Goal: Information Seeking & Learning: Check status

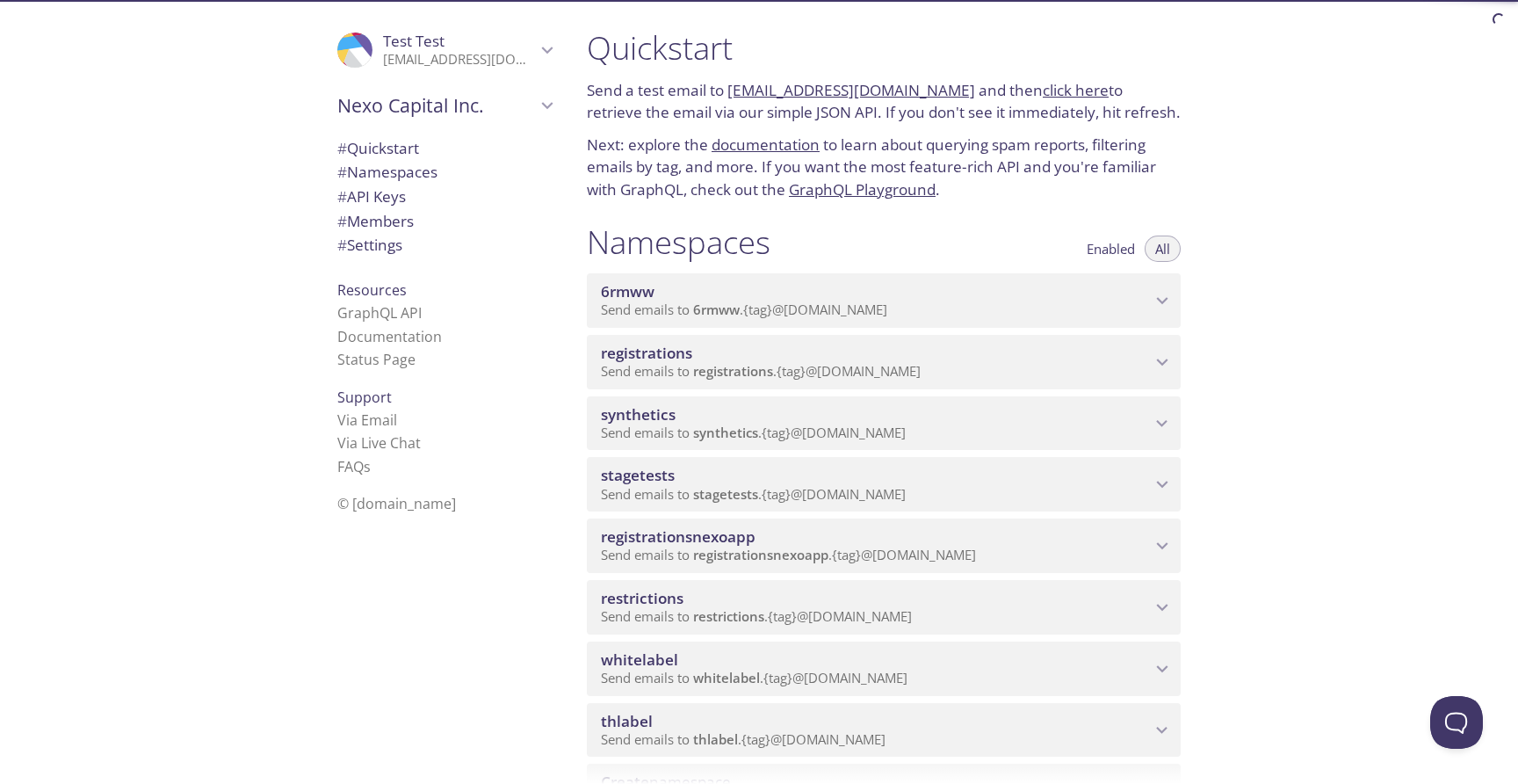
click at [694, 430] on span "synthetics" at bounding box center [725, 432] width 65 height 18
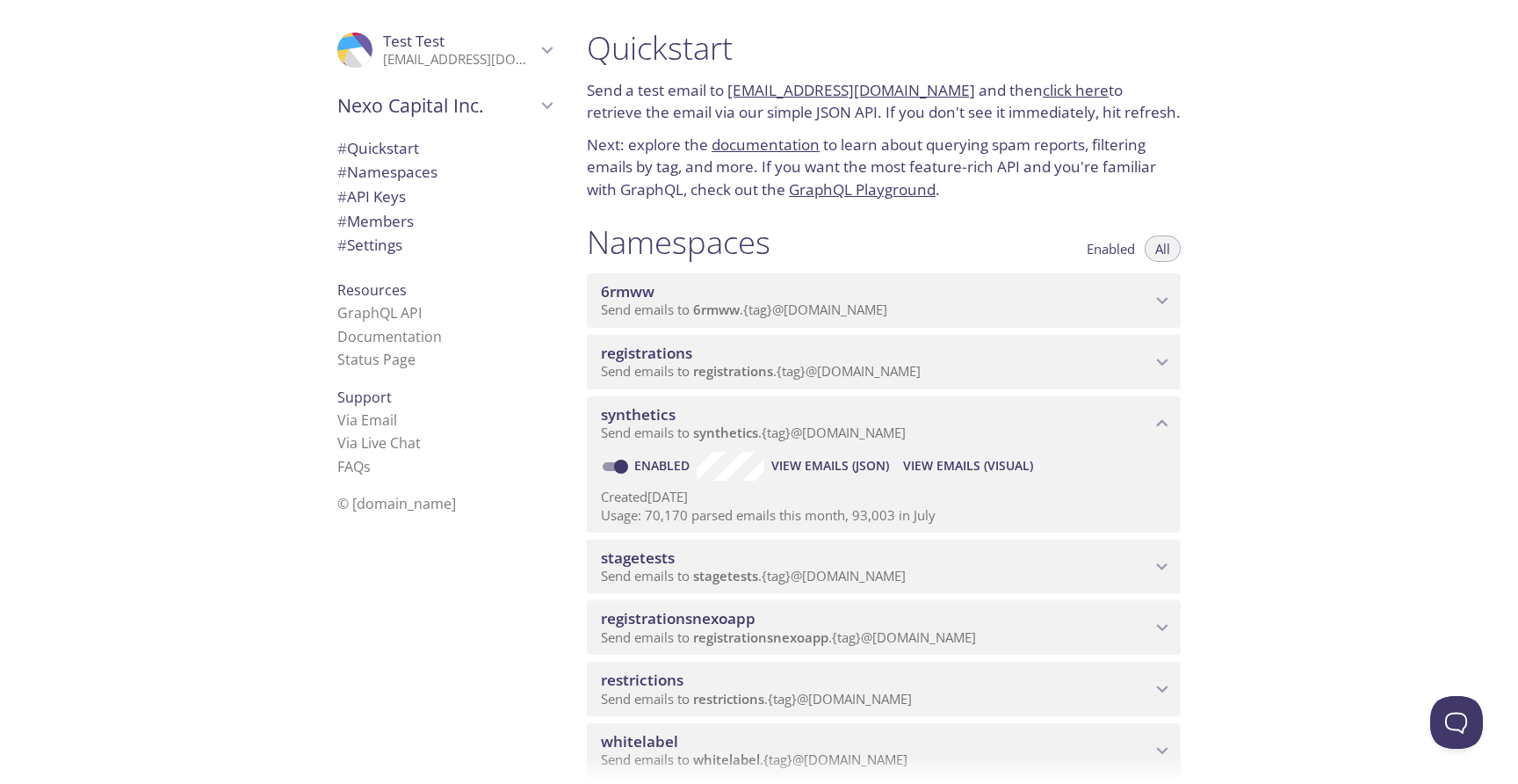
click at [928, 463] on span "View Emails (Visual)" at bounding box center [968, 465] width 130 height 21
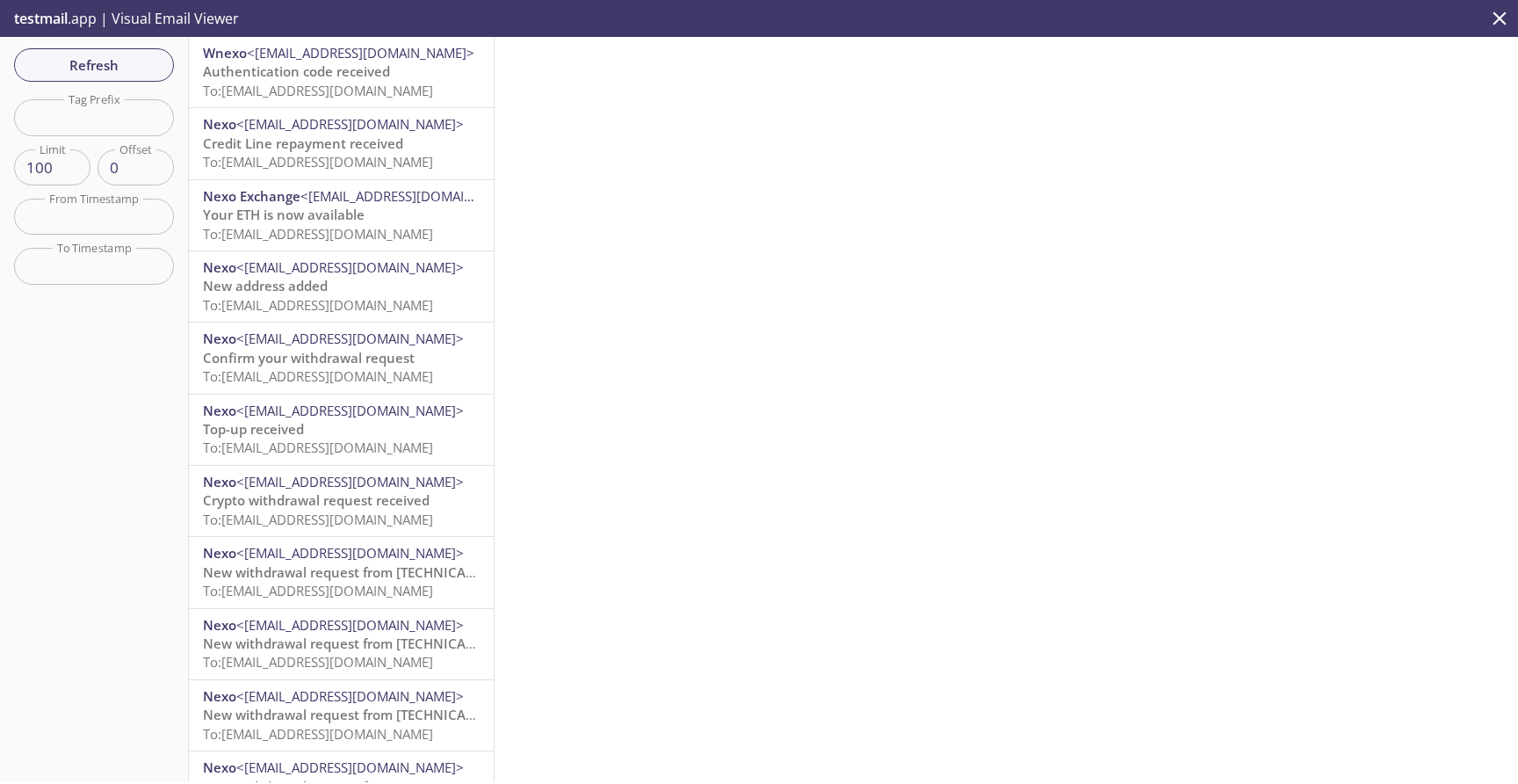
click at [112, 123] on input "text" at bounding box center [94, 117] width 160 height 36
paste input "withdrawwithmemoandrmain"
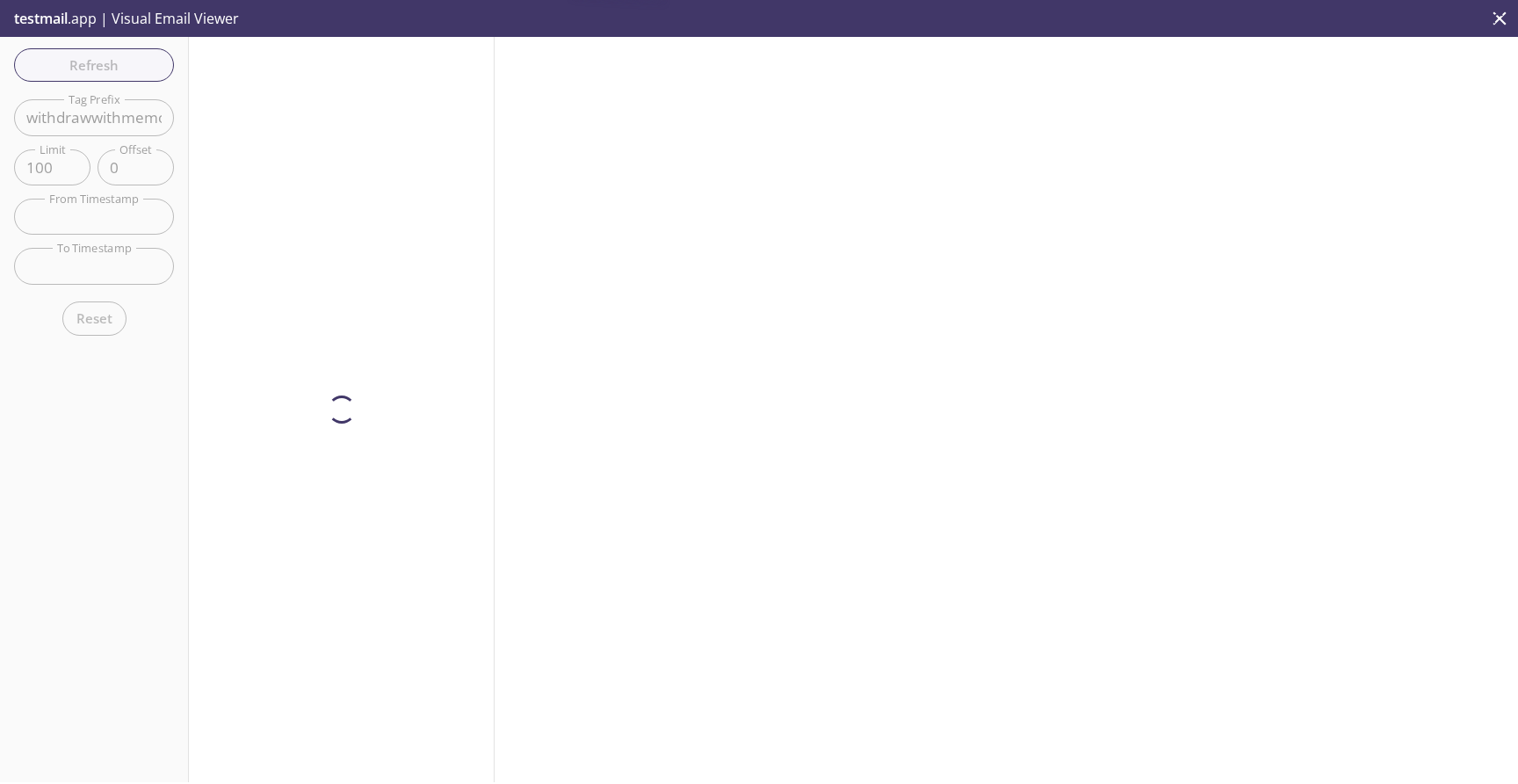
click at [140, 65] on div "Refresh Filters Tag Prefix withdrawwithmemoandrmain Tag Prefix Limit 100 Limit …" at bounding box center [94, 409] width 189 height 745
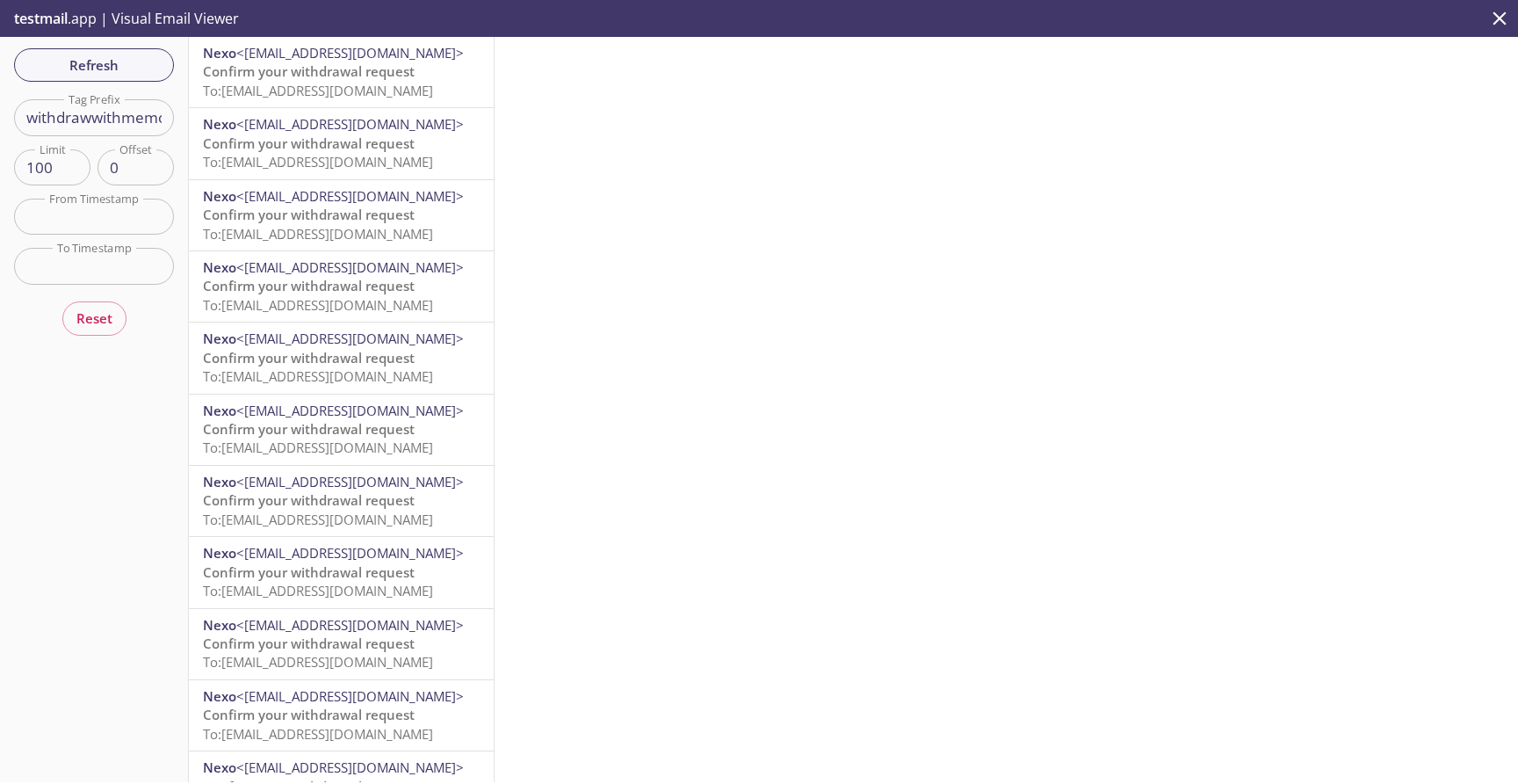
click at [282, 78] on span "Confirm your withdrawal request" at bounding box center [309, 72] width 212 height 18
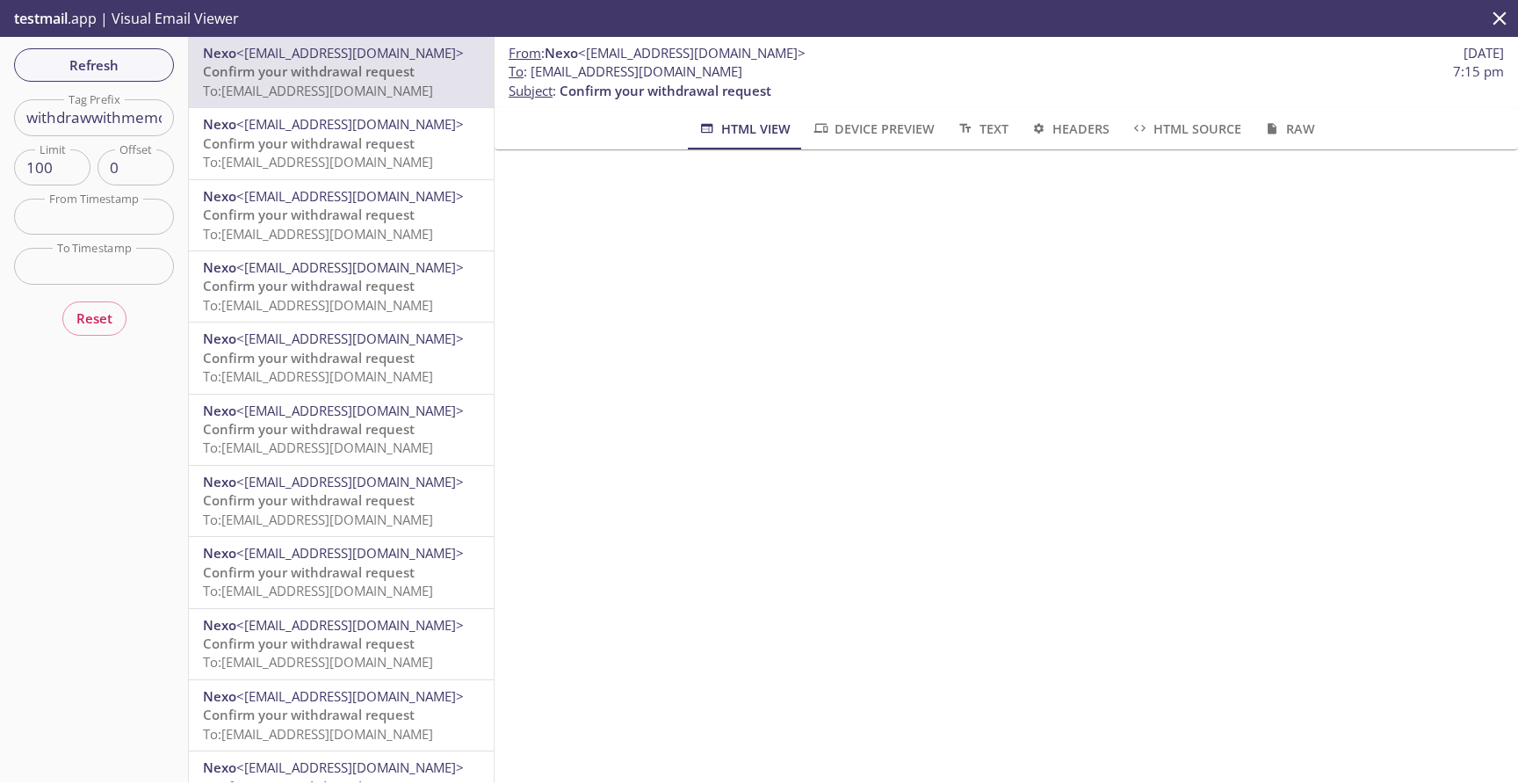
scroll to position [283, 0]
click at [318, 159] on span "To: [EMAIL_ADDRESS][DOMAIN_NAME]" at bounding box center [318, 162] width 230 height 18
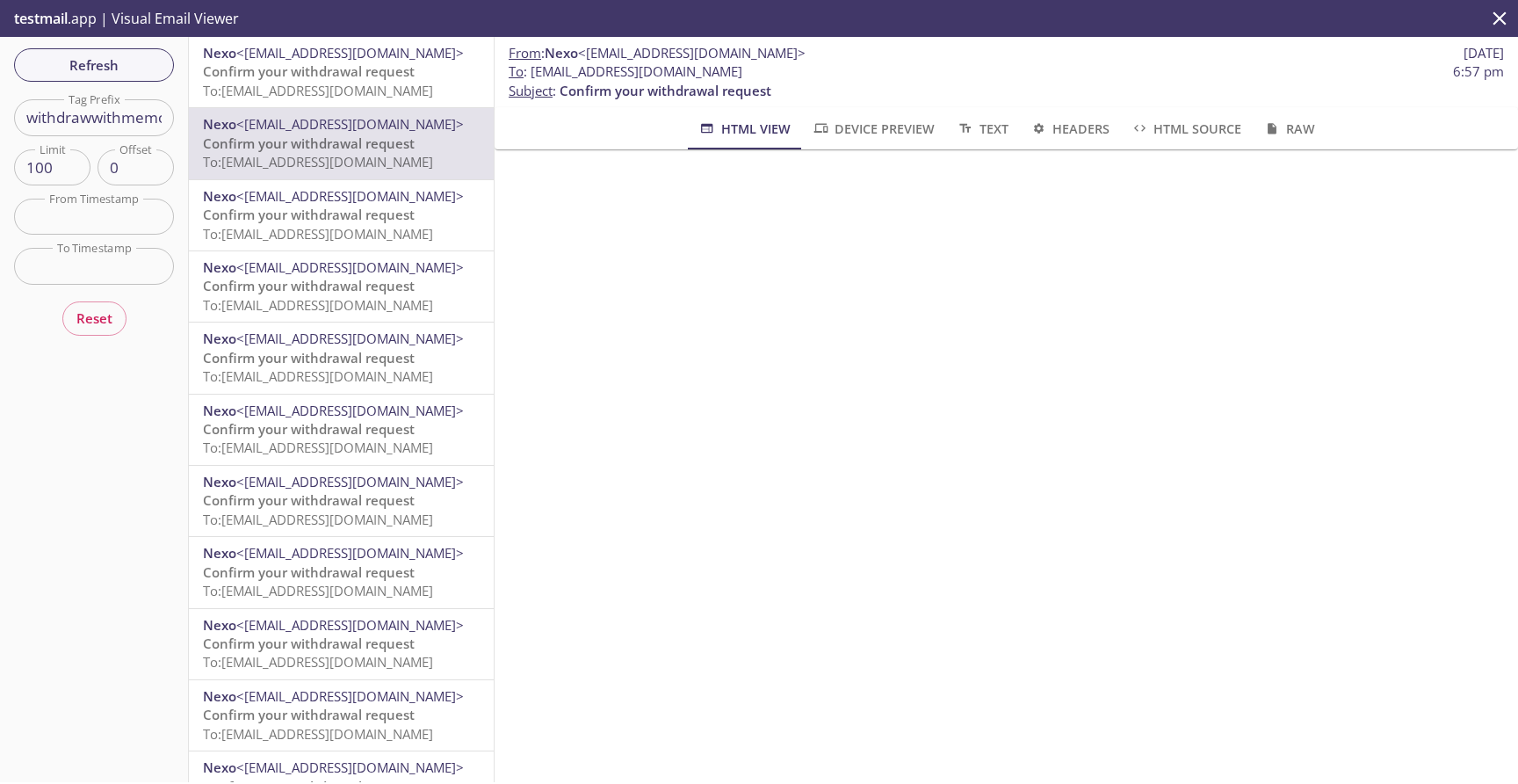
click at [345, 64] on span "Confirm your withdrawal request" at bounding box center [309, 72] width 212 height 18
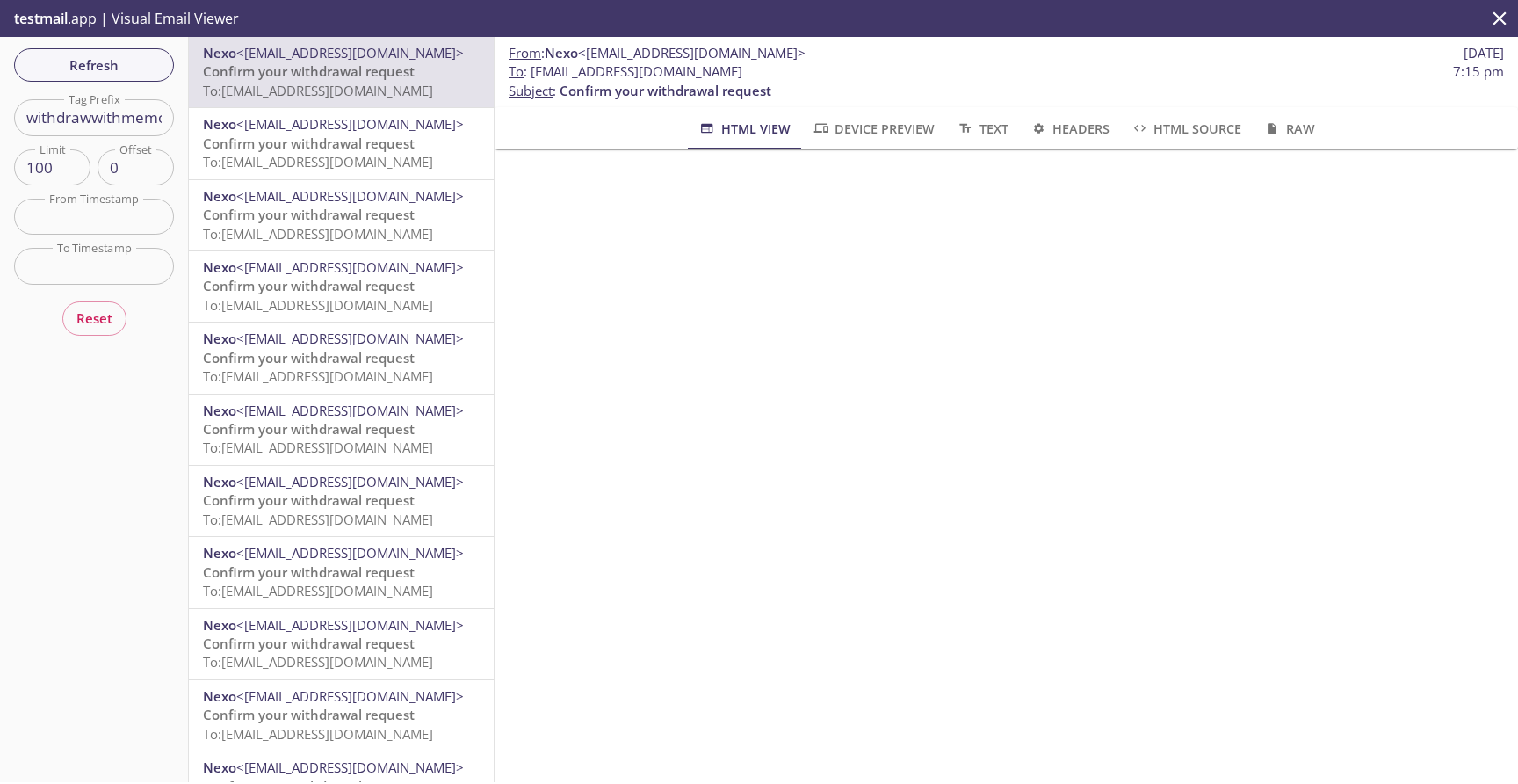
click at [403, 128] on span "Nexo <[EMAIL_ADDRESS][DOMAIN_NAME]>" at bounding box center [341, 124] width 277 height 19
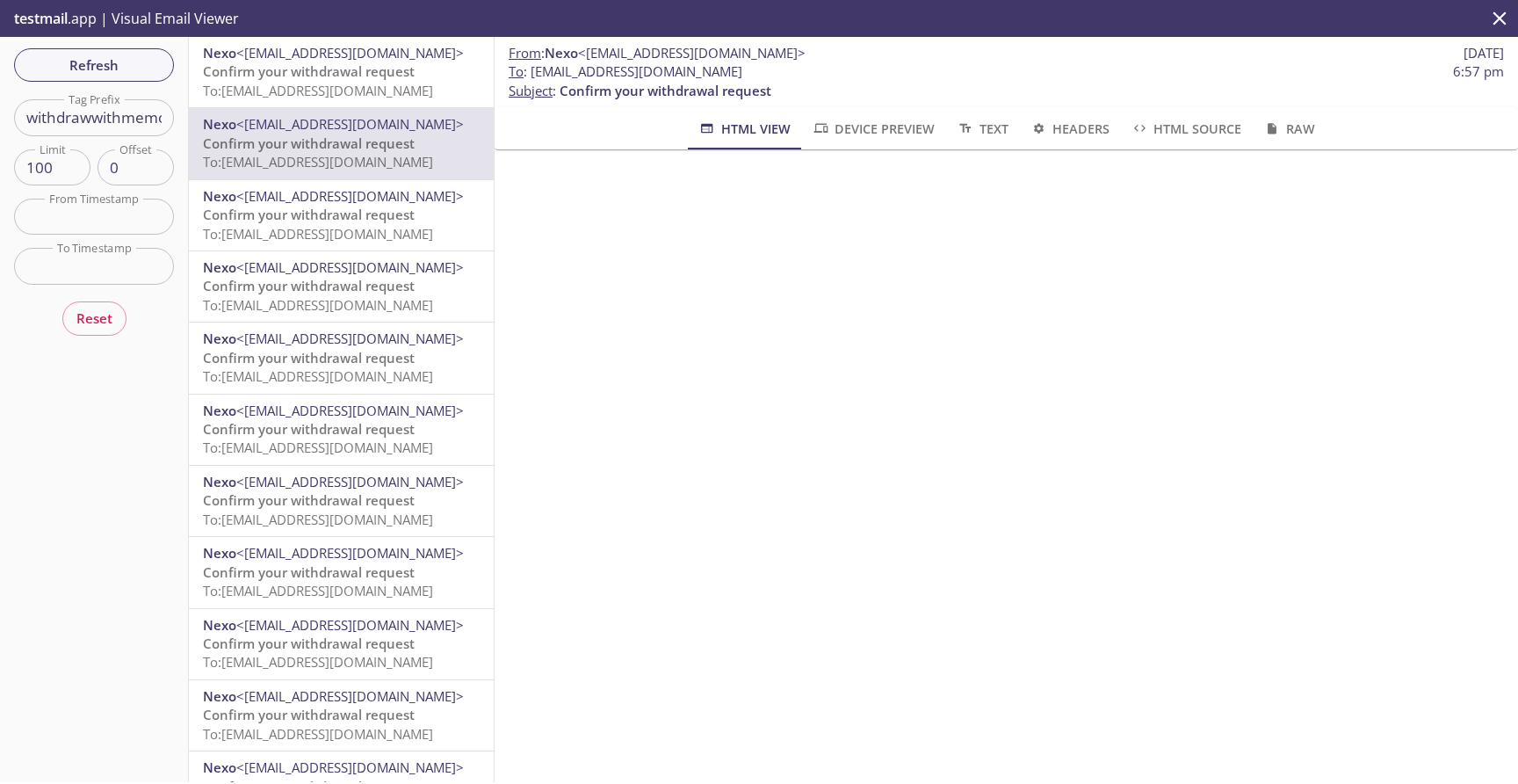
scroll to position [20, 0]
click at [270, 81] on span "To: [EMAIL_ADDRESS][DOMAIN_NAME]" at bounding box center [318, 90] width 230 height 18
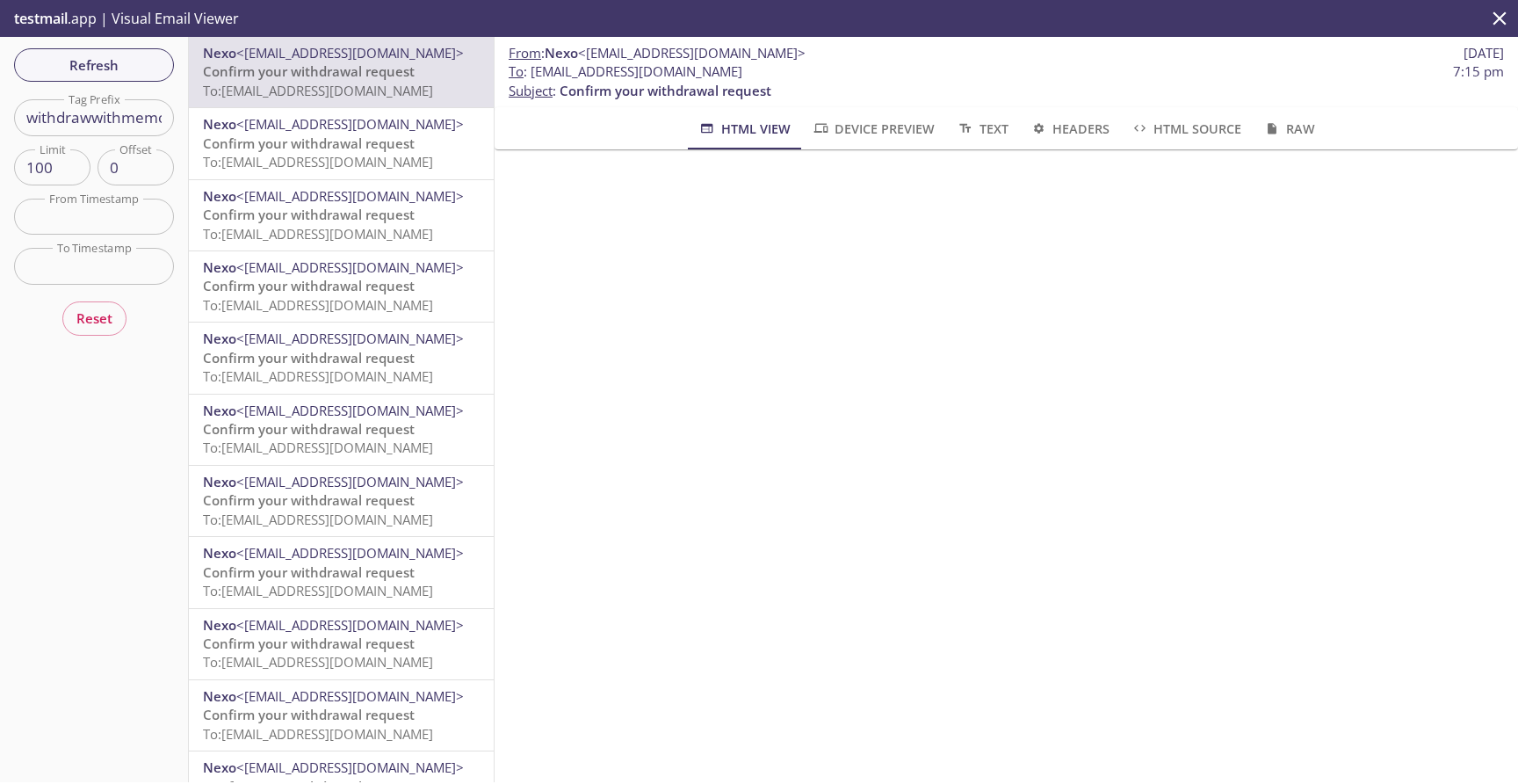
click at [99, 116] on input "withdrawwithmemoandrmain" at bounding box center [94, 117] width 160 height 36
paste input "outi"
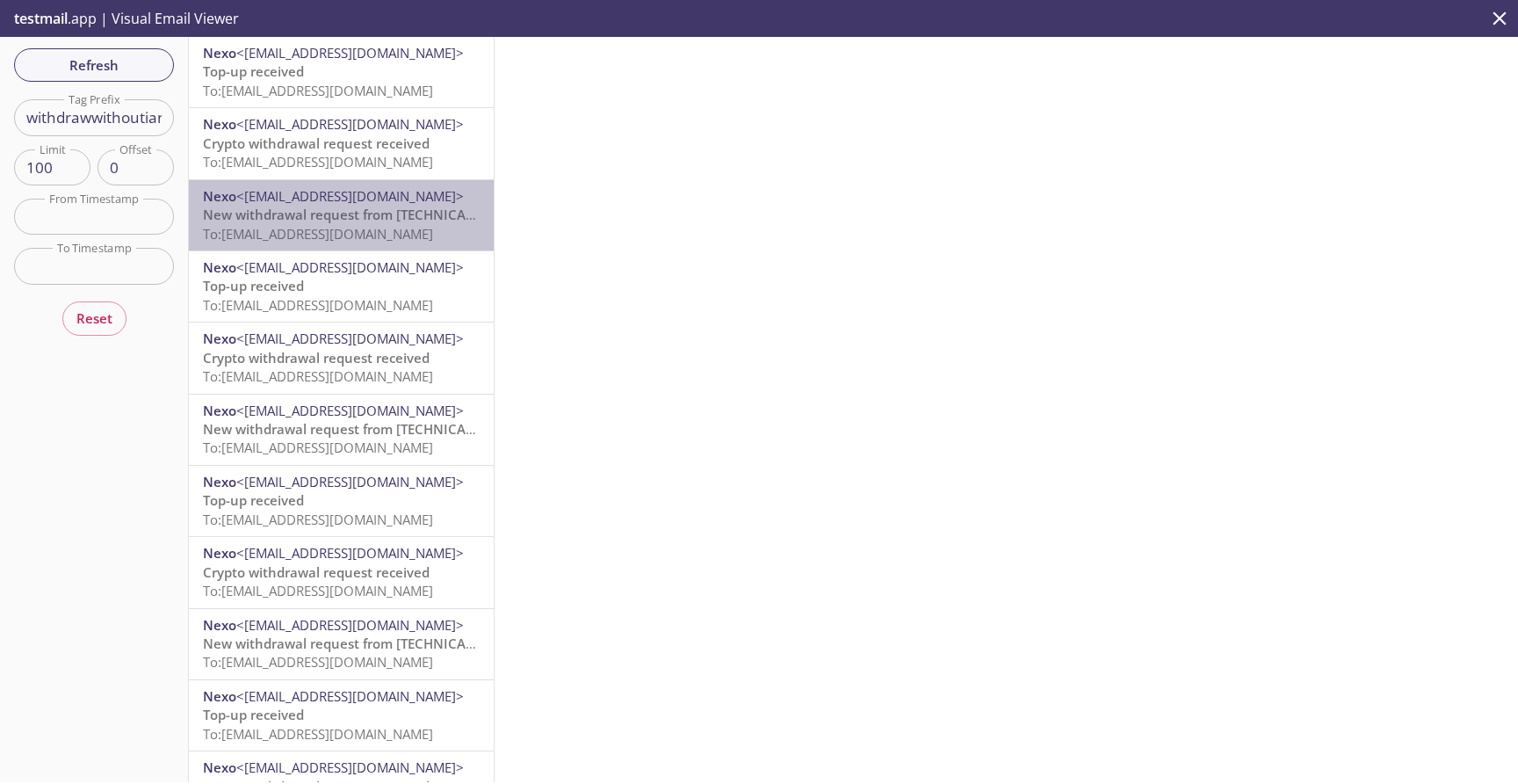
click at [315, 226] on span "To: [EMAIL_ADDRESS][DOMAIN_NAME]" at bounding box center [318, 234] width 230 height 18
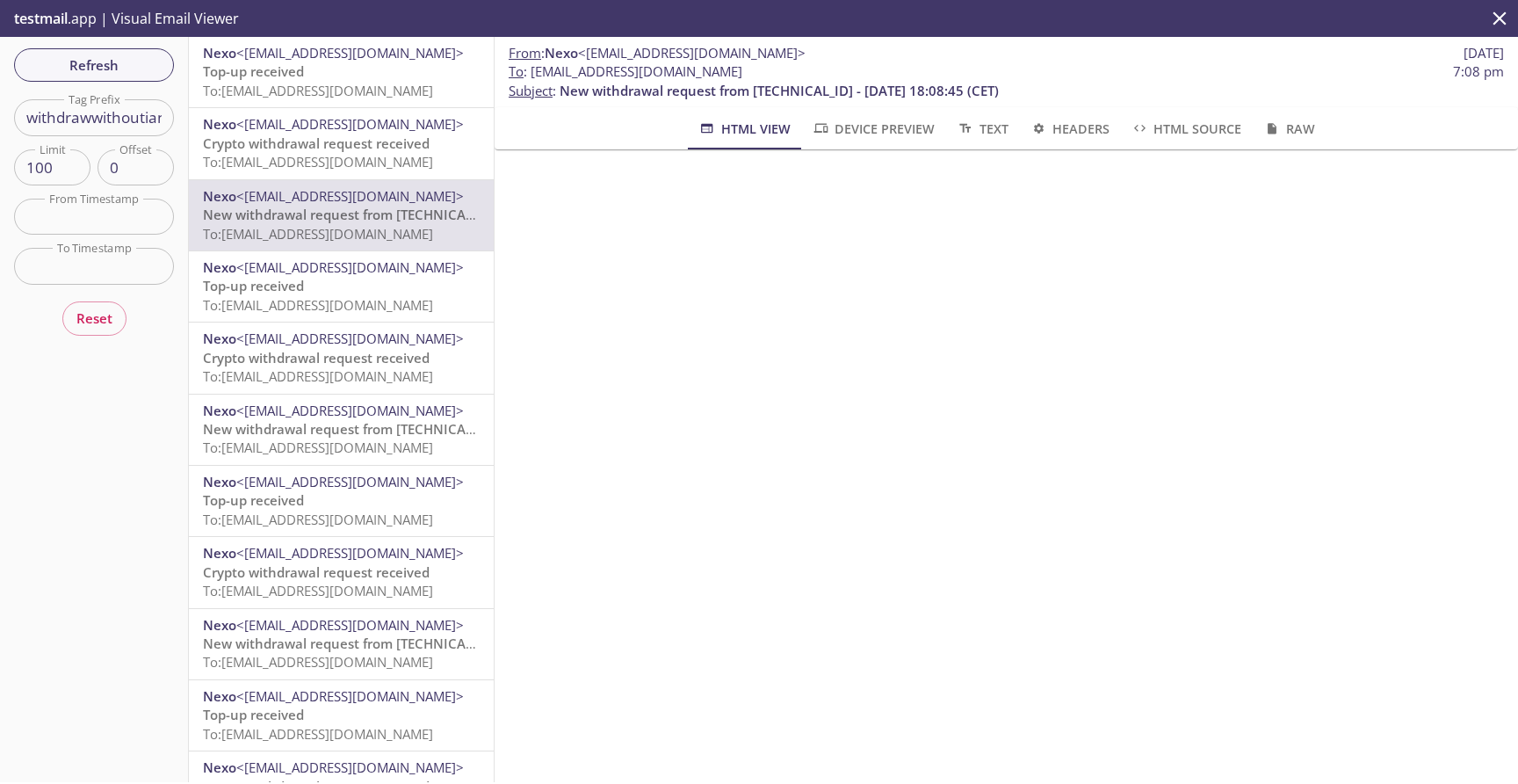
scroll to position [55, 0]
drag, startPoint x: 1015, startPoint y: 89, endPoint x: 667, endPoint y: 102, distance: 348.2
click at [667, 102] on div "From : Nexo <[EMAIL_ADDRESS][DOMAIN_NAME]> [DATE] To : [EMAIL_ADDRESS][DOMAIN_N…" at bounding box center [1007, 72] width 1024 height 71
click at [1077, 64] on span "To : [EMAIL_ADDRESS][DOMAIN_NAME] 7:08 pm" at bounding box center [1006, 72] width 995 height 19
drag, startPoint x: 1026, startPoint y: 87, endPoint x: 559, endPoint y: 97, distance: 467.1
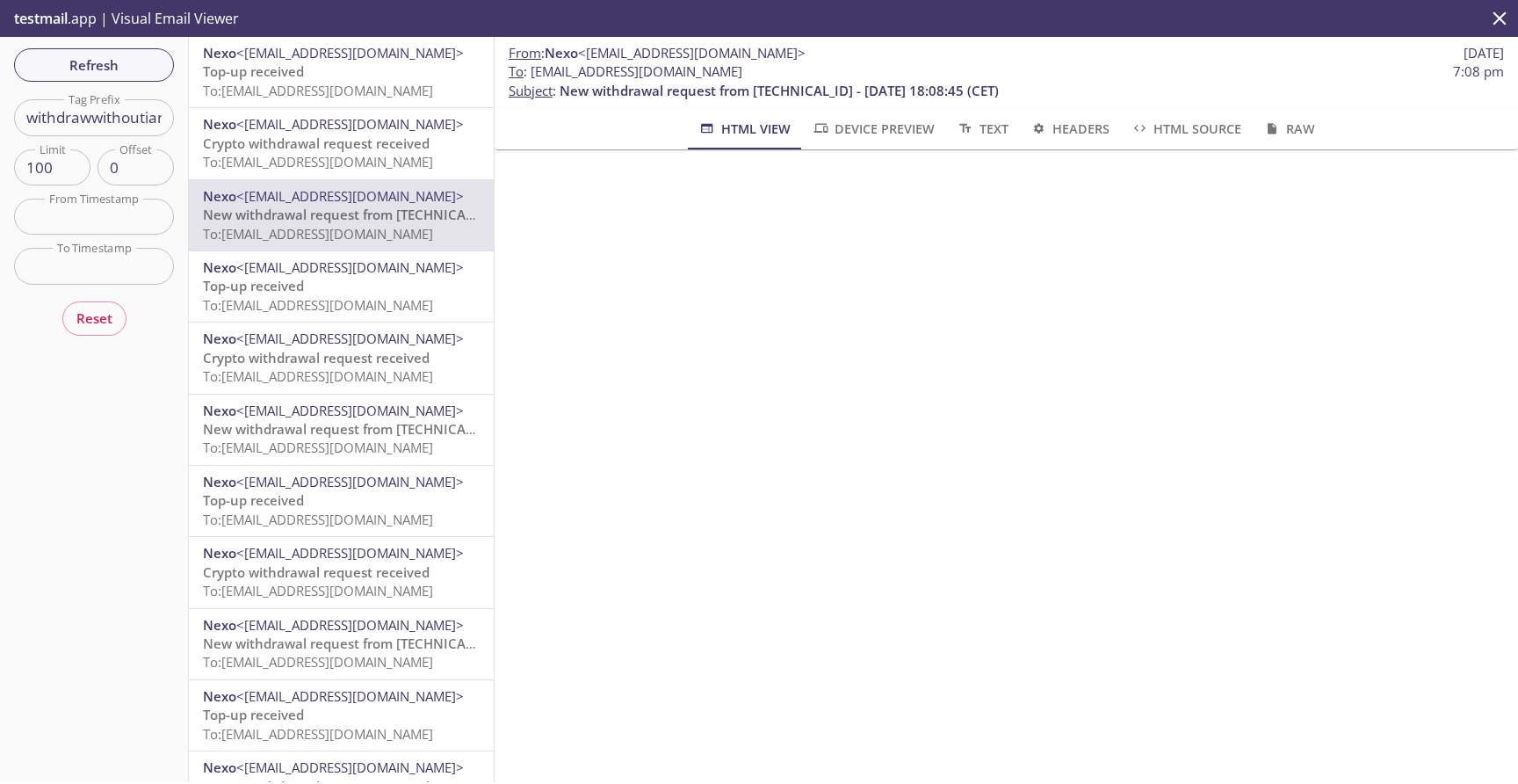
click at [559, 97] on p "To : [EMAIL_ADDRESS][DOMAIN_NAME] 7:08 pm Subject : New withdrawal request from…" at bounding box center [1006, 81] width 995 height 38
copy span "New withdrawal request from [TECHNICAL_ID] - [DATE] 18:08:45 (CET)"
click at [141, 127] on input "withdrawwithoutiandrmain" at bounding box center [94, 117] width 160 height 36
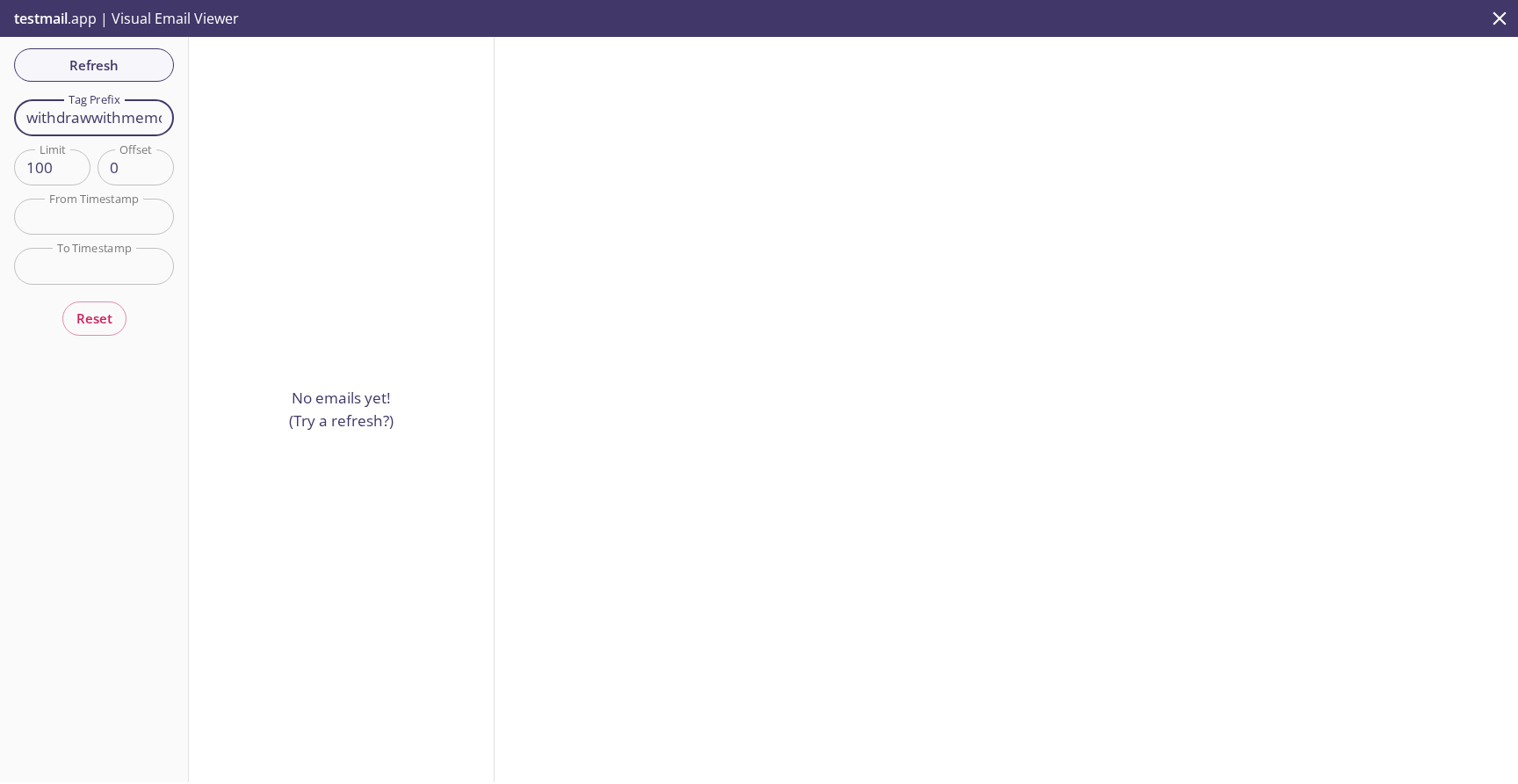
click at [147, 112] on input "withdrawwithmemoandrmain]" at bounding box center [94, 117] width 160 height 36
type input "withdrawwithmemoandrmain"
click at [332, 113] on div "Refresh Filters Tag Prefix withdrawwithmemoandrmain Tag Prefix Limit 100 Limit …" at bounding box center [759, 409] width 1518 height 745
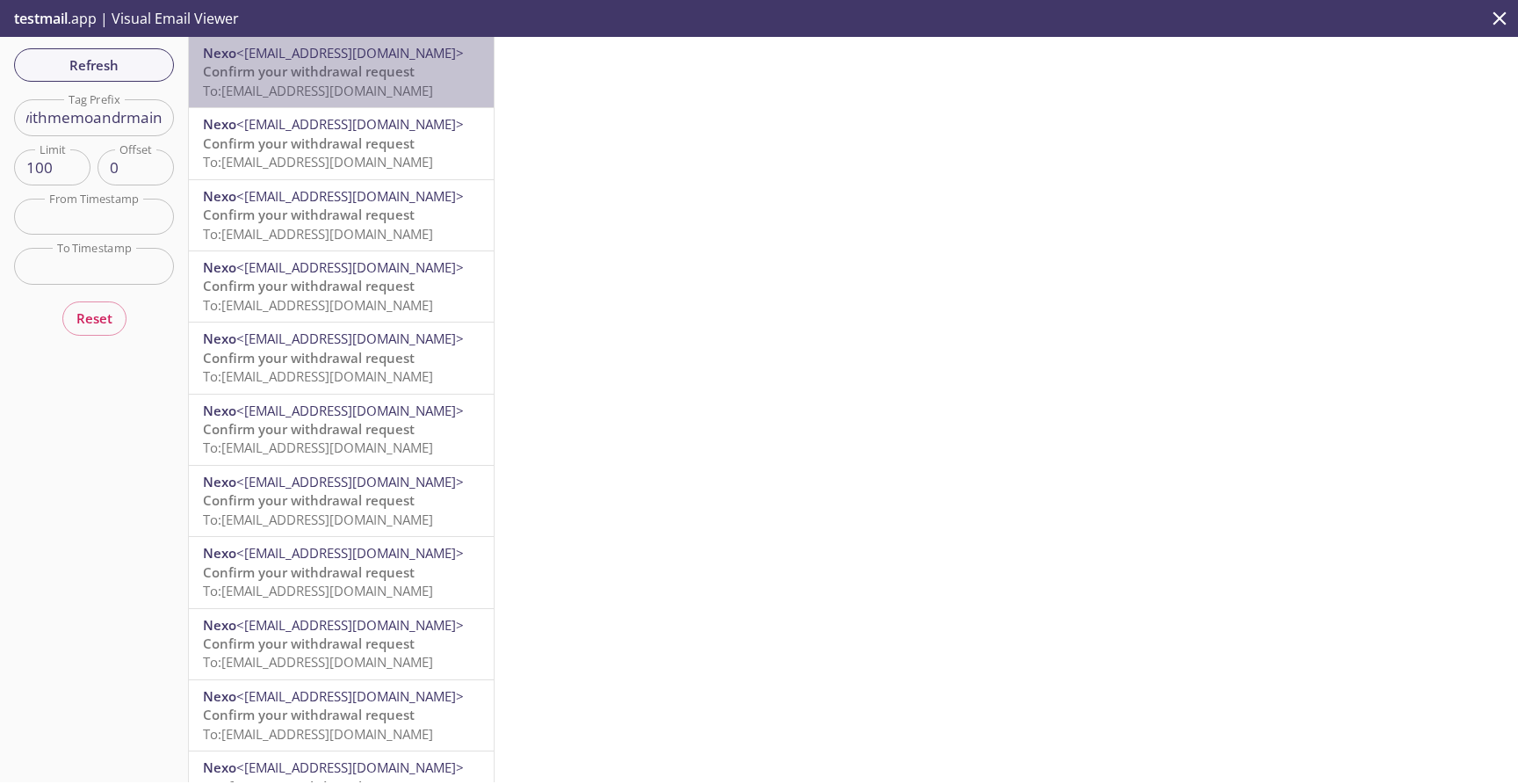
click at [271, 77] on span "Confirm your withdrawal request" at bounding box center [309, 72] width 212 height 18
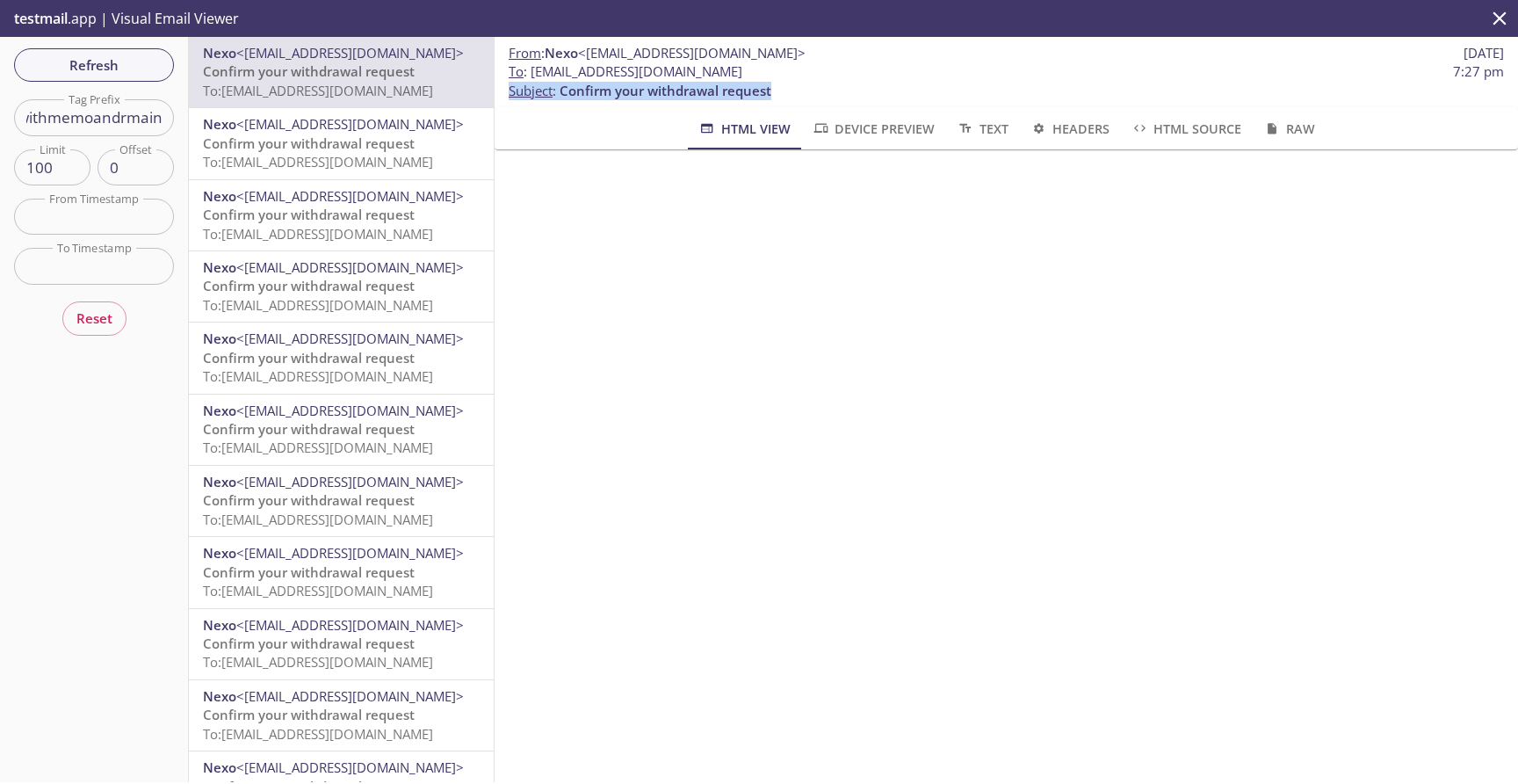
drag, startPoint x: 862, startPoint y: 92, endPoint x: 502, endPoint y: 92, distance: 360.0
click at [502, 92] on div "From : Nexo <[EMAIL_ADDRESS][DOMAIN_NAME]> [DATE] To : [EMAIL_ADDRESS][DOMAIN_N…" at bounding box center [1007, 72] width 1024 height 71
copy p "Subject : Confirm your withdrawal request"
